Goal: Task Accomplishment & Management: Use online tool/utility

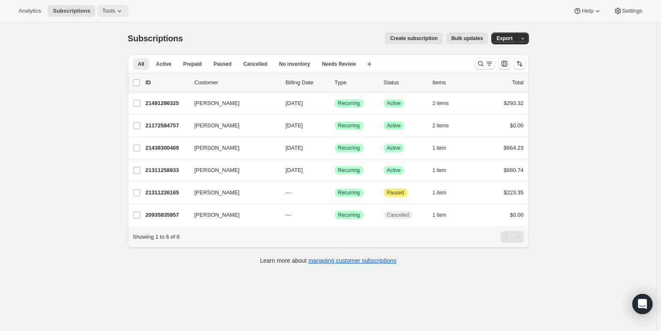
click at [103, 10] on span "Tools" at bounding box center [108, 11] width 13 height 7
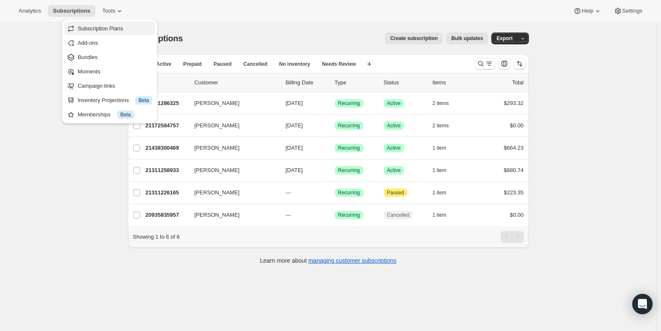
click at [97, 26] on span "Subscription Plans" at bounding box center [101, 28] width 46 height 6
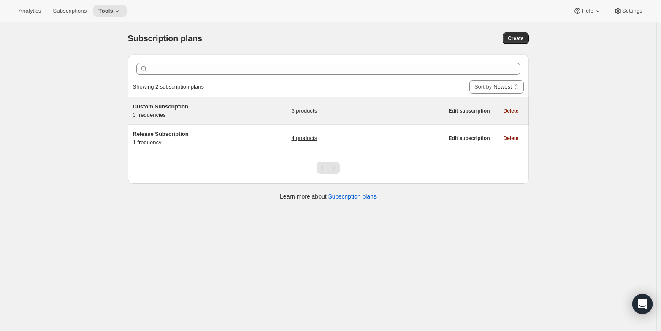
click at [161, 108] on span "Custom Subscription" at bounding box center [160, 106] width 55 height 6
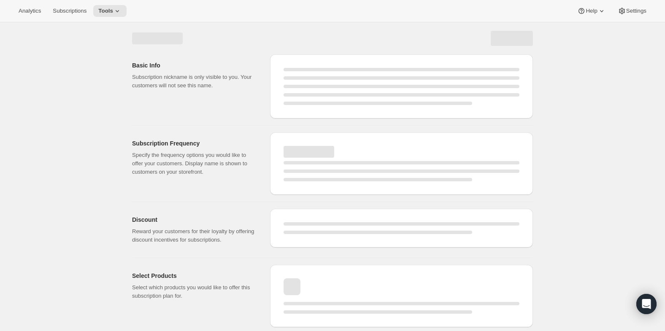
select select "WEEK"
select select "MONTH"
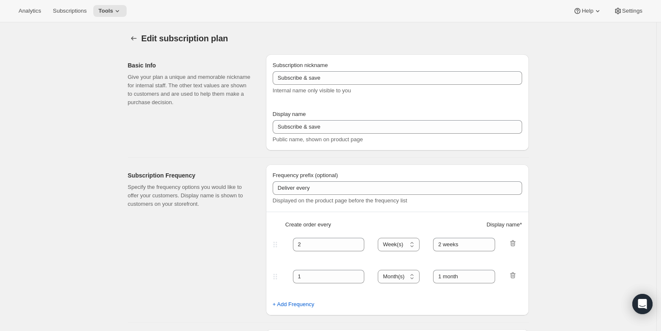
type input "Custom Subscription"
type input "1"
select select "MONTH"
type input "1 month"
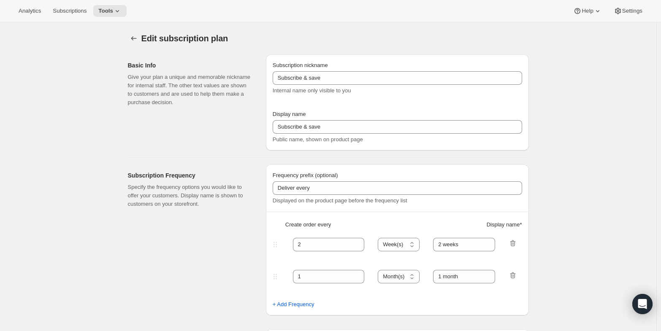
type input "2"
type input "2 Months"
type input "Choose which wines you’d like, how many bottles you’d like of each, and how oft…"
select select "MONTH"
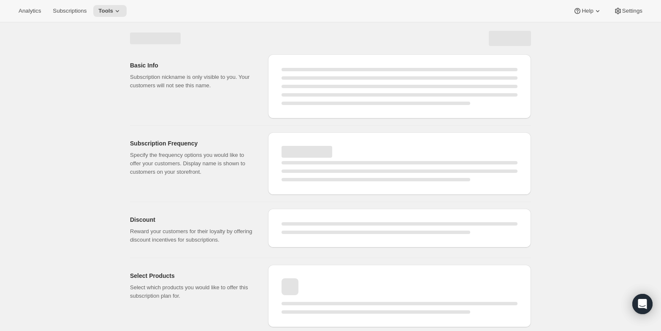
select select "MONTH"
